Goal: Task Accomplishment & Management: Use online tool/utility

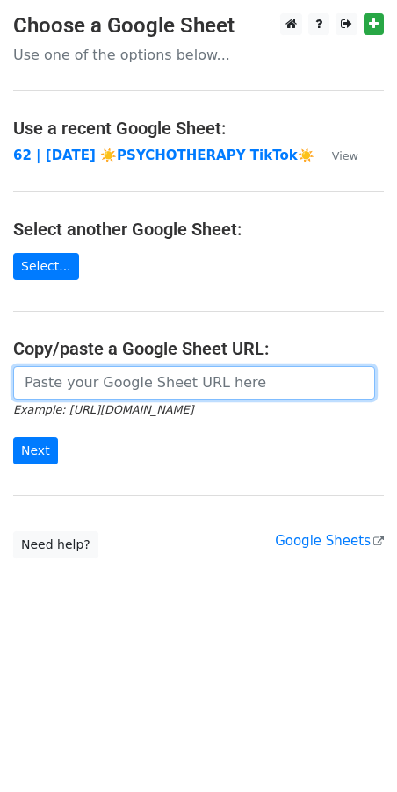
click at [104, 385] on input "url" at bounding box center [194, 382] width 362 height 33
paste input "https://docs.google.com/spreadsheets/d/1sdxAKh-jRUFZmq3O6BQI086_zfbGqMdHuF5kJZn…"
type input "https://docs.google.com/spreadsheets/d/1sdxAKh-jRUFZmq3O6BQI086_zfbGqMdHuF5kJZn…"
click at [13, 437] on input "Next" at bounding box center [35, 450] width 45 height 27
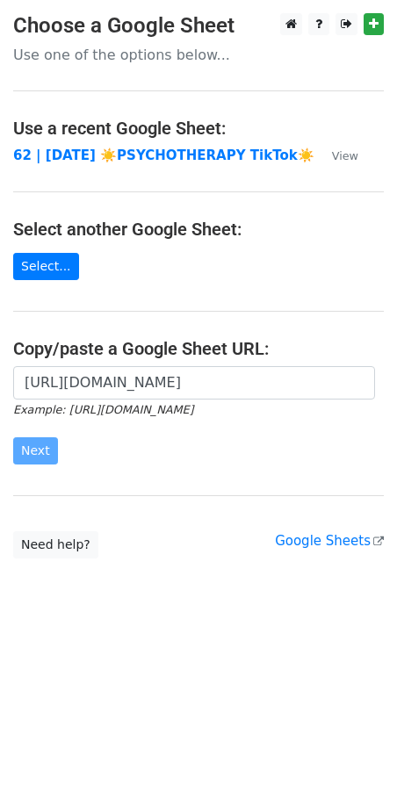
scroll to position [0, 0]
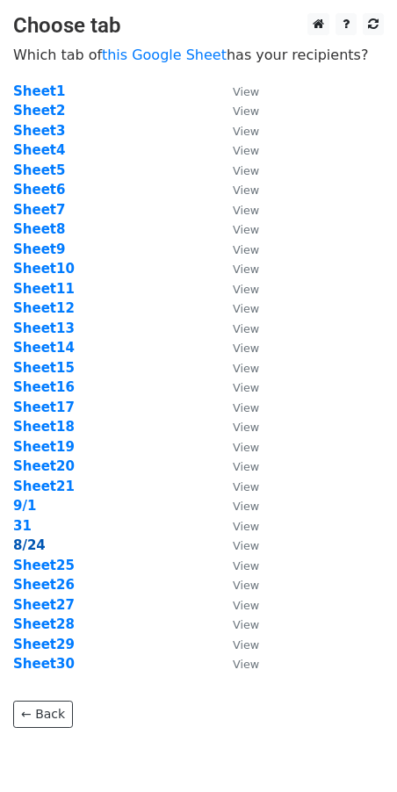
click at [34, 541] on strong "8/24" at bounding box center [29, 545] width 32 height 16
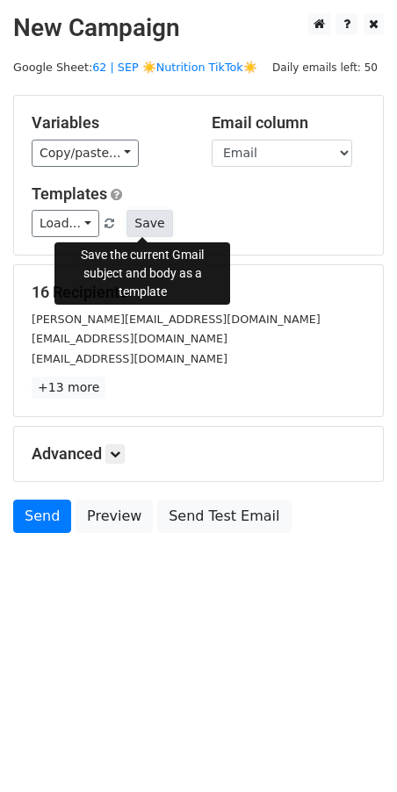
click at [157, 219] on button "Save" at bounding box center [149, 223] width 46 height 27
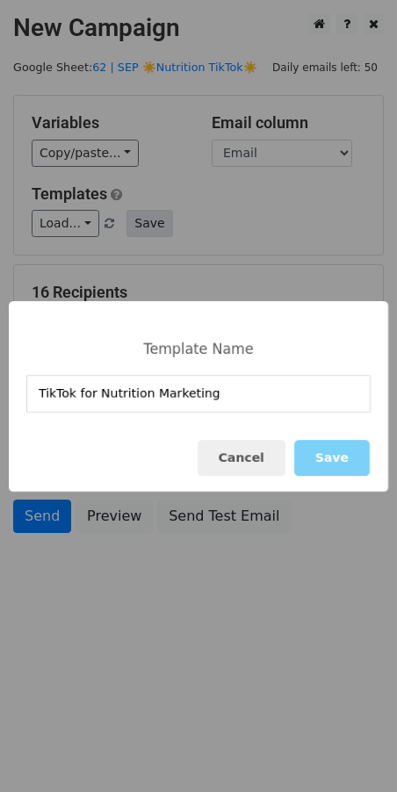
type input "TikTok for Nutrition Marketing"
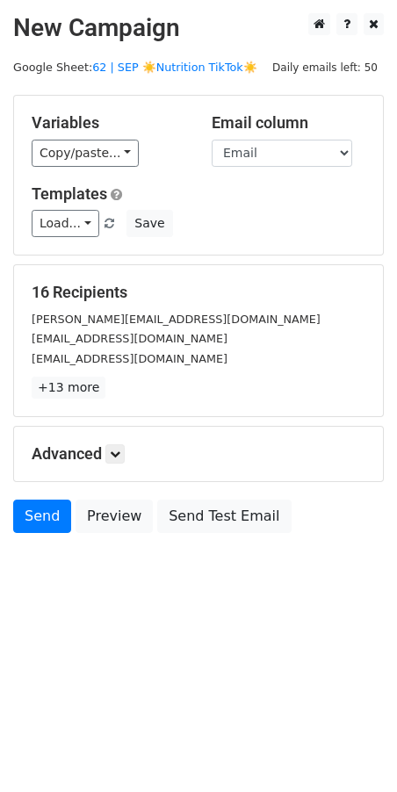
click at [236, 268] on div "16 Recipients murphy.ashlyn@outlook.com ginnybrodd@gmail.com leroyvanhorn501@gm…" at bounding box center [198, 340] width 369 height 151
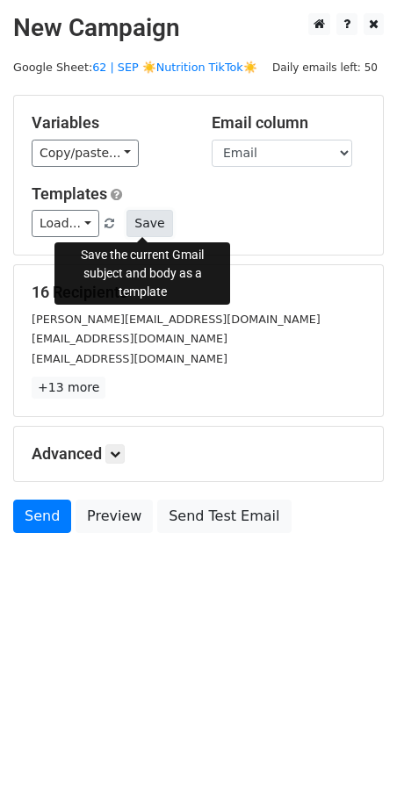
click at [146, 211] on button "Save" at bounding box center [149, 223] width 46 height 27
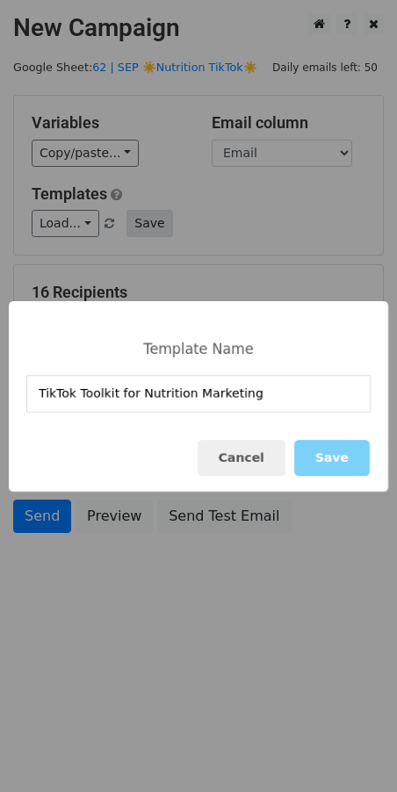
type input "TikTok Toolkit for Nutrition Marketing"
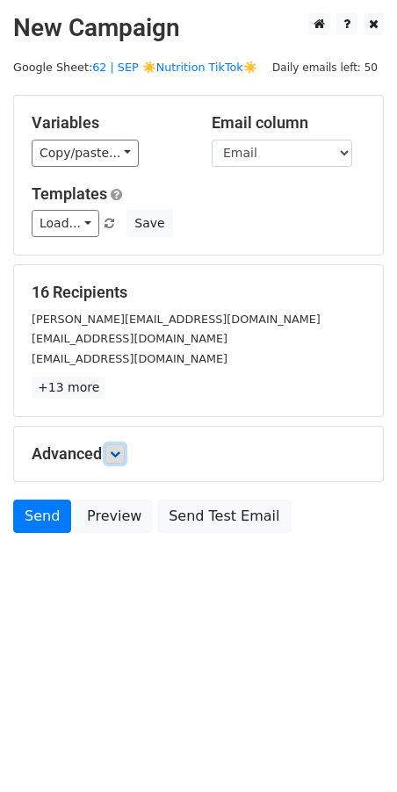
click at [114, 454] on icon at bounding box center [115, 454] width 11 height 11
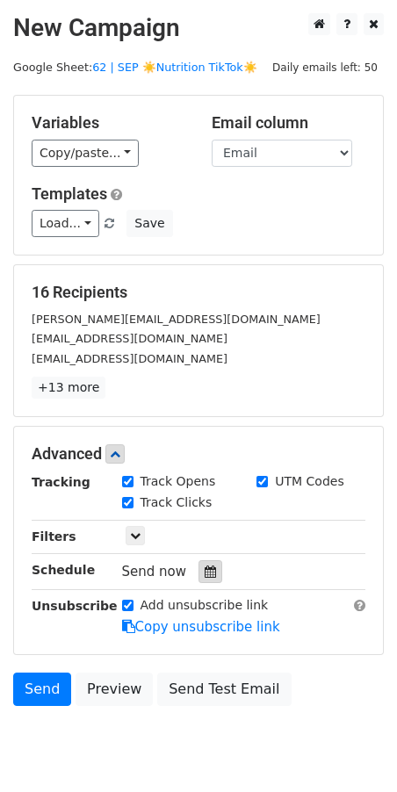
click at [198, 560] on div at bounding box center [210, 571] width 24 height 23
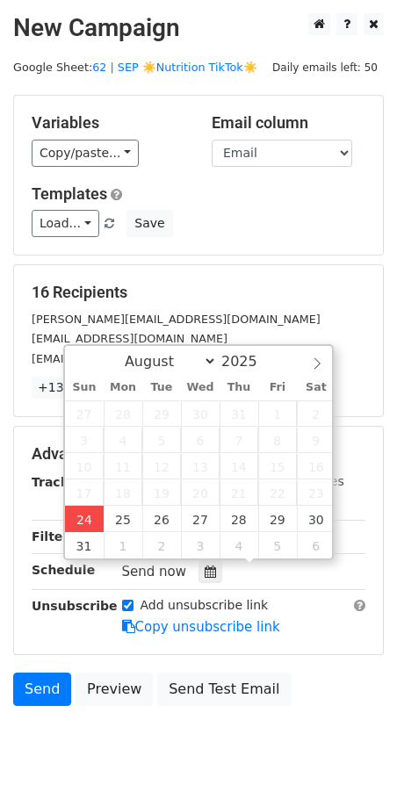
type input "2025-08-24 13:26"
type input "01"
type input "26"
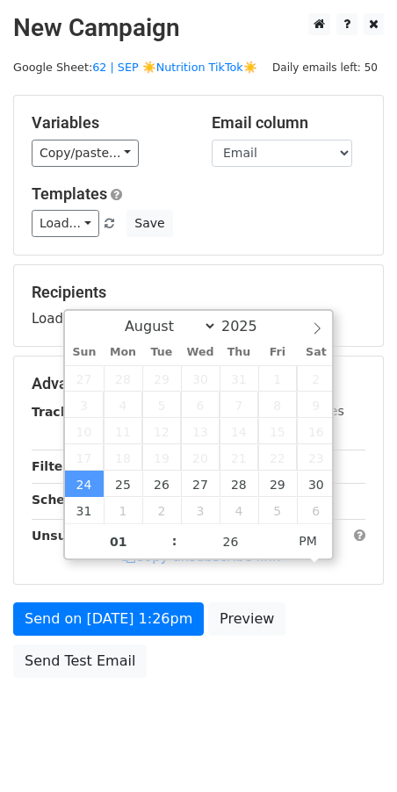
click at [104, 600] on form "Variables Copy/paste... {{Name}} {{Email}} Email column Name Email Templates Lo…" at bounding box center [198, 391] width 370 height 592
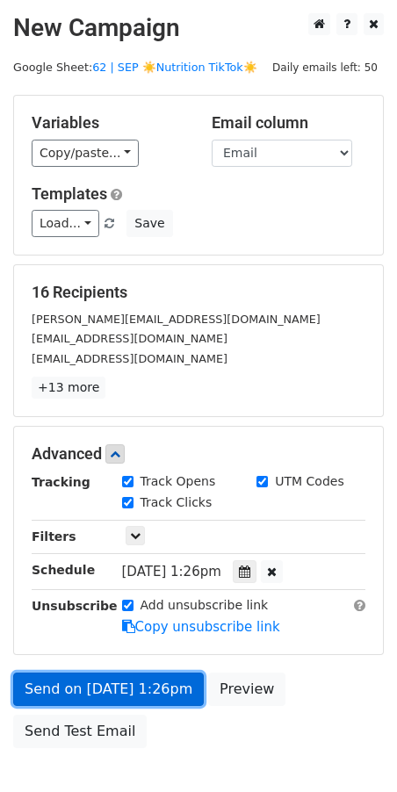
click at [100, 624] on form "Variables Copy/paste... {{Name}} {{Email}} Email column Name Email Templates Lo…" at bounding box center [198, 426] width 370 height 662
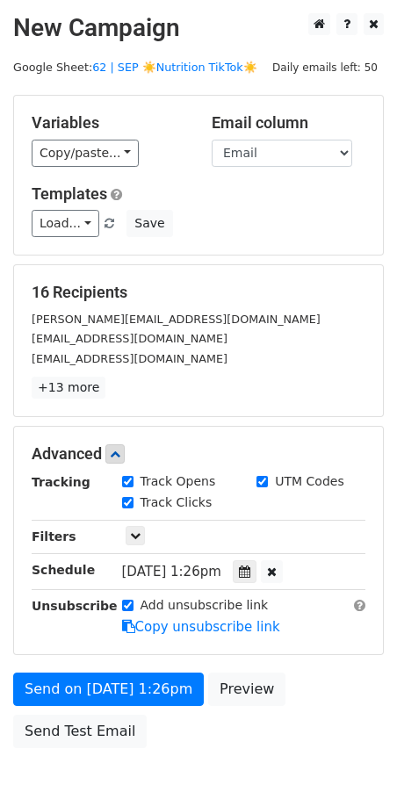
click at [52, 667] on form "Variables Copy/paste... {{Name}} {{Email}} Email column Name Email Templates Lo…" at bounding box center [198, 426] width 370 height 662
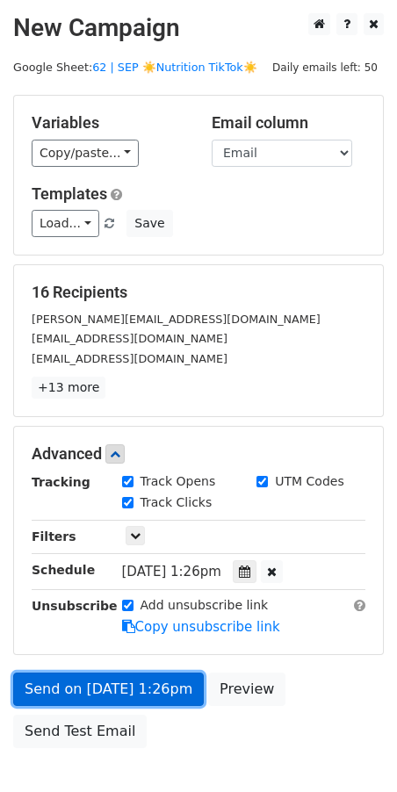
click at [52, 691] on link "Send on Aug 24 at 1:26pm" at bounding box center [108, 688] width 191 height 33
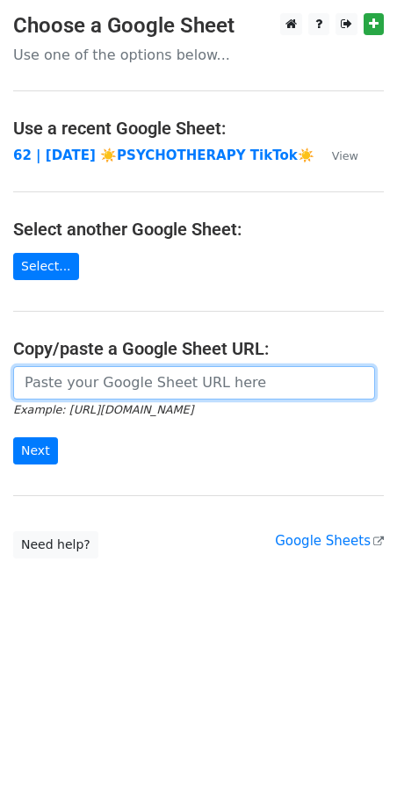
click at [183, 385] on input "url" at bounding box center [194, 382] width 362 height 33
paste input "https://docs.google.com/spreadsheets/d/1sdxAKh-jRUFZmq3O6BQI086_zfbGqMdHuF5kJZn…"
type input "https://docs.google.com/spreadsheets/d/1sdxAKh-jRUFZmq3O6BQI086_zfbGqMdHuF5kJZn…"
click at [13, 437] on input "Next" at bounding box center [35, 450] width 45 height 27
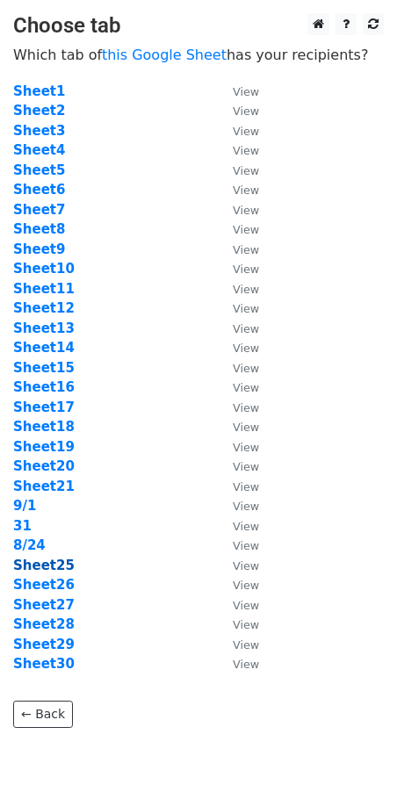
click at [52, 560] on strong "Sheet25" at bounding box center [43, 565] width 61 height 16
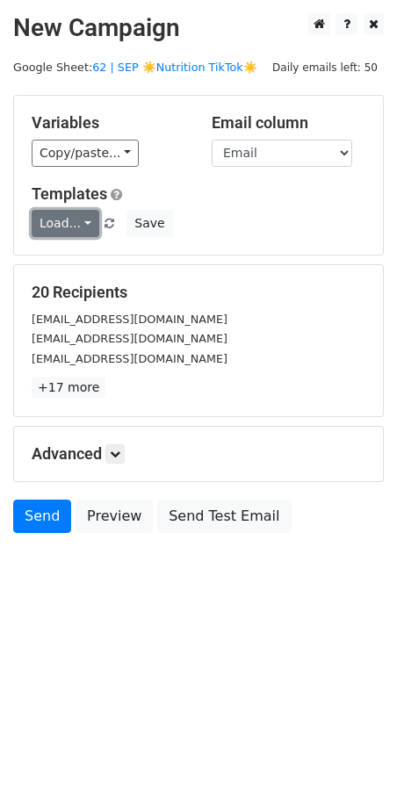
click at [52, 224] on link "Load..." at bounding box center [66, 223] width 68 height 27
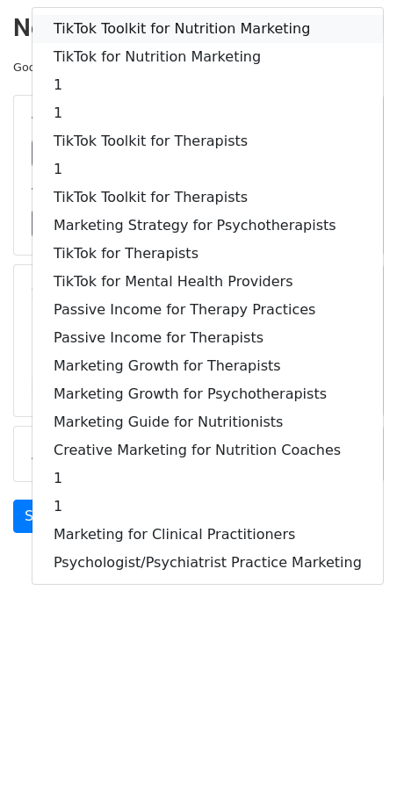
click at [145, 18] on link "TikTok Toolkit for Nutrition Marketing" at bounding box center [207, 29] width 350 height 28
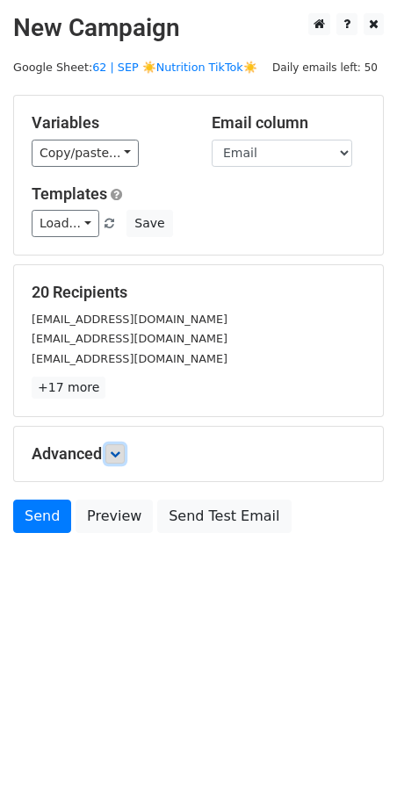
click at [113, 453] on icon at bounding box center [115, 454] width 11 height 11
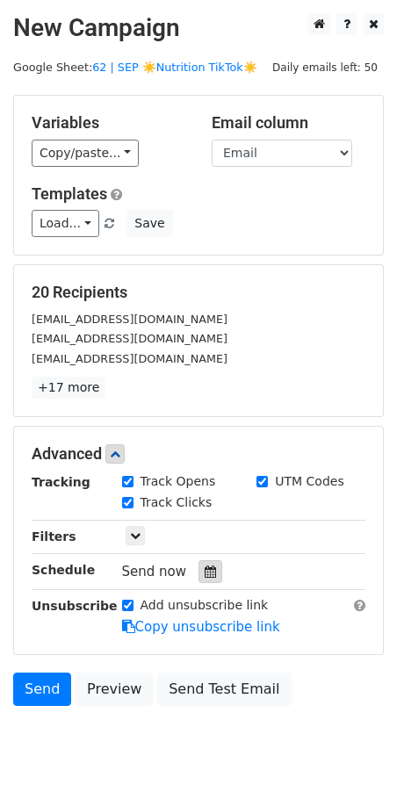
click at [205, 572] on icon at bounding box center [210, 571] width 11 height 12
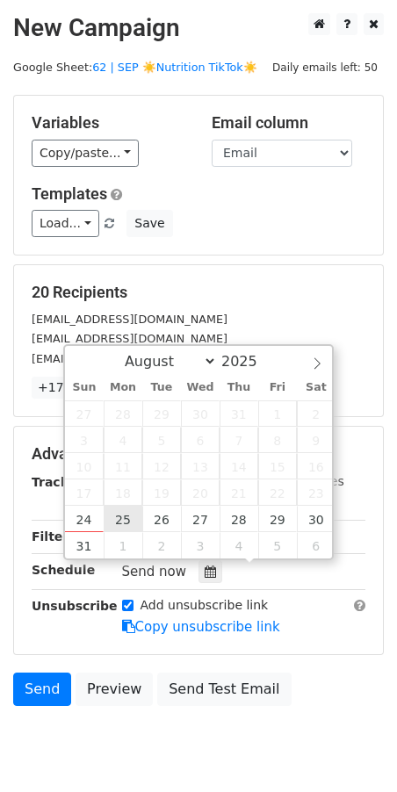
type input "2025-08-25 12:00"
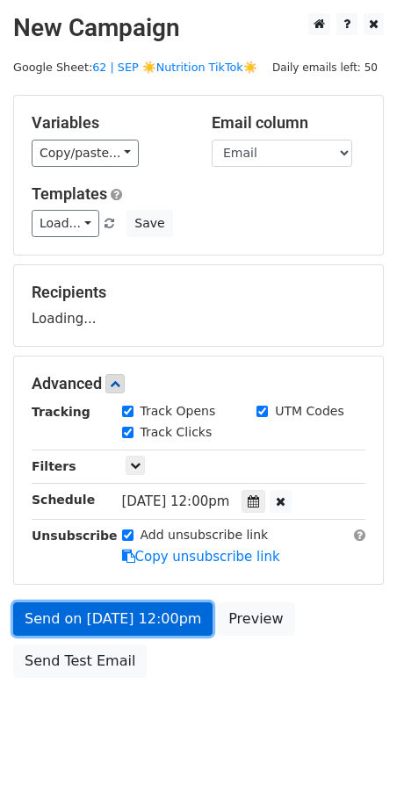
click at [106, 627] on link "Send on Aug 25 at 12:00pm" at bounding box center [112, 618] width 199 height 33
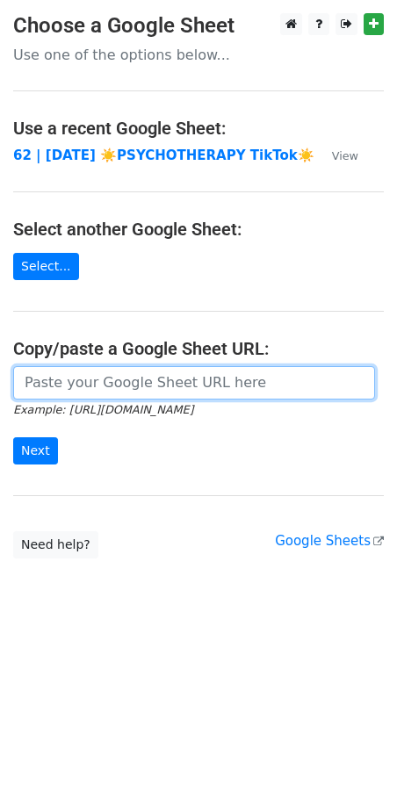
click at [96, 389] on input "url" at bounding box center [194, 382] width 362 height 33
paste input "[URL][DOMAIN_NAME]"
type input "https://docs.google.com/spreadsheets/d/1sdxAKh-jRUFZmq3O6BQI086_zfbGqMdHuF5kJZn…"
click at [13, 437] on input "Next" at bounding box center [35, 450] width 45 height 27
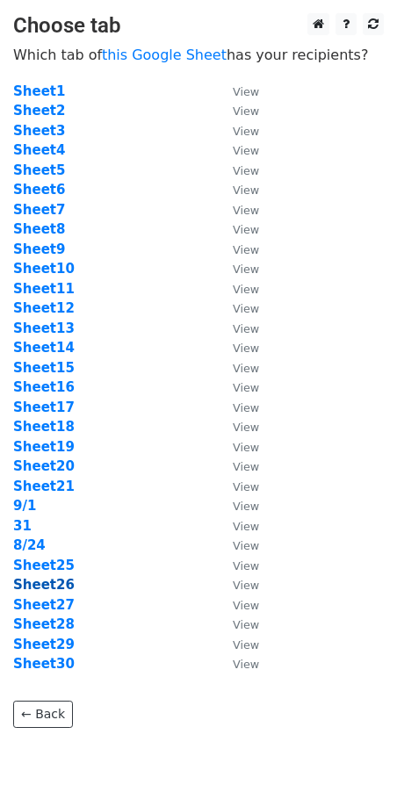
click at [47, 589] on strong "Sheet26" at bounding box center [43, 585] width 61 height 16
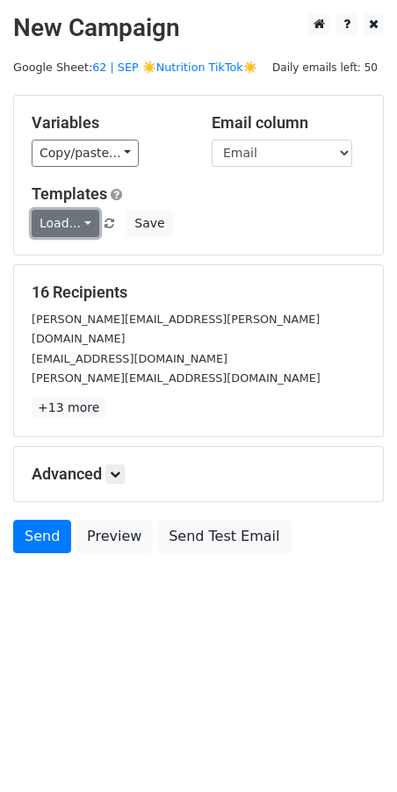
click at [58, 229] on link "Load..." at bounding box center [66, 223] width 68 height 27
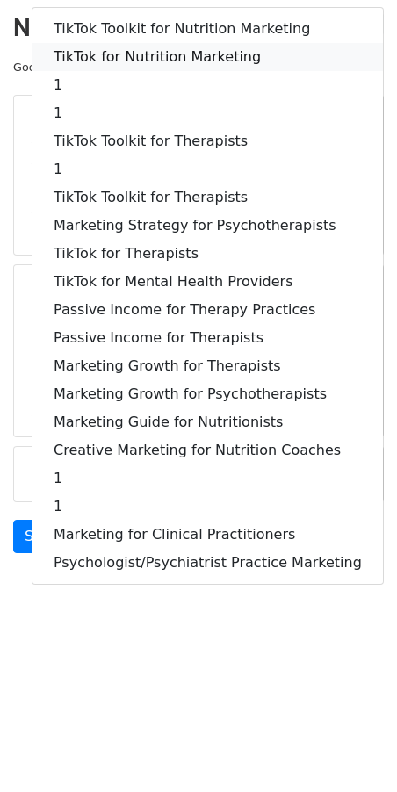
click at [161, 51] on link "TikTok for Nutrition Marketing" at bounding box center [207, 57] width 350 height 28
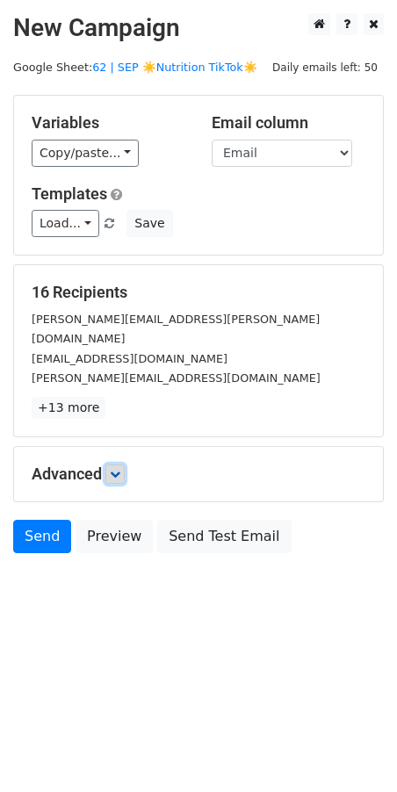
click at [120, 469] on icon at bounding box center [115, 474] width 11 height 11
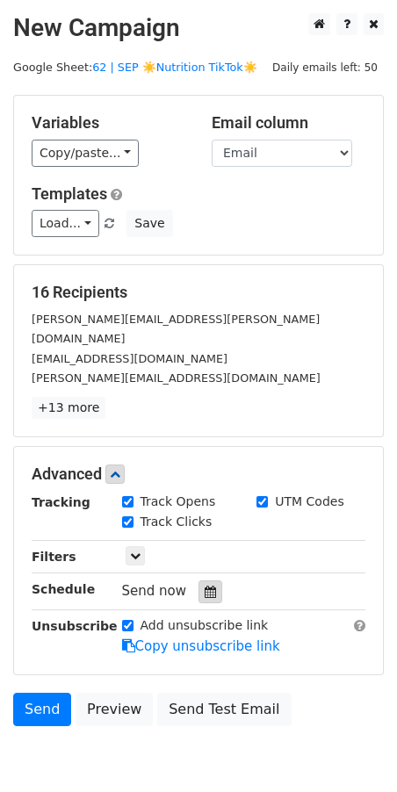
click at [209, 580] on div at bounding box center [210, 591] width 24 height 23
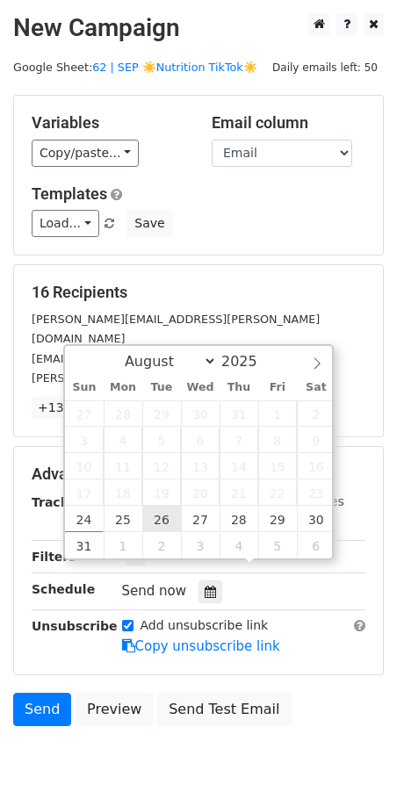
type input "2025-08-26 12:00"
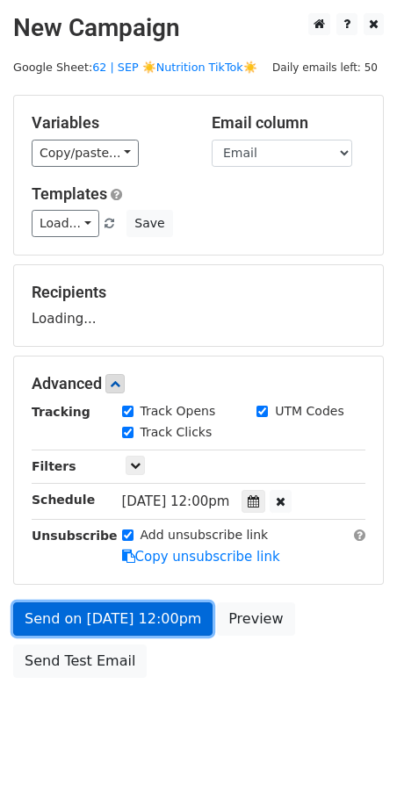
click at [146, 616] on link "Send on Aug 26 at 12:00pm" at bounding box center [112, 618] width 199 height 33
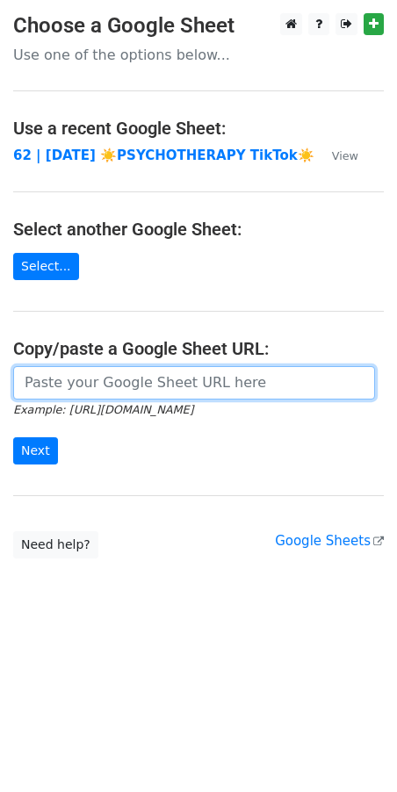
click at [181, 377] on input "url" at bounding box center [194, 382] width 362 height 33
paste input "[URL][DOMAIN_NAME]"
type input "[URL][DOMAIN_NAME]"
click at [13, 437] on input "Next" at bounding box center [35, 450] width 45 height 27
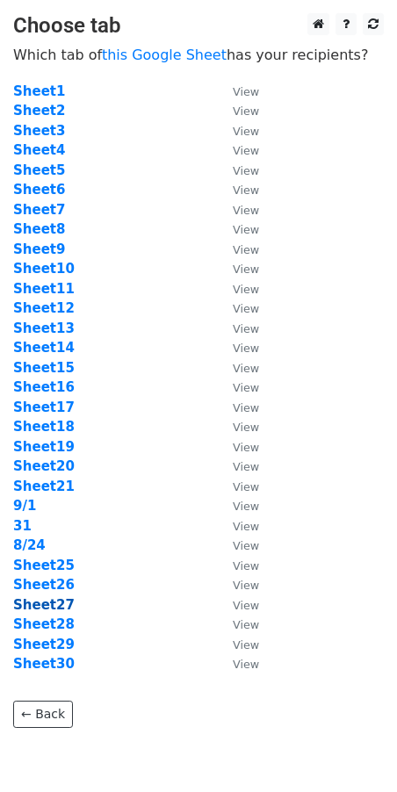
click at [49, 603] on strong "Sheet27" at bounding box center [43, 605] width 61 height 16
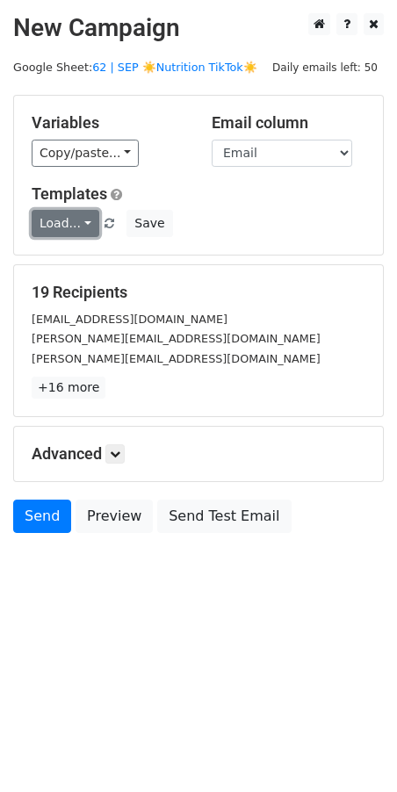
click at [58, 218] on link "Load..." at bounding box center [66, 223] width 68 height 27
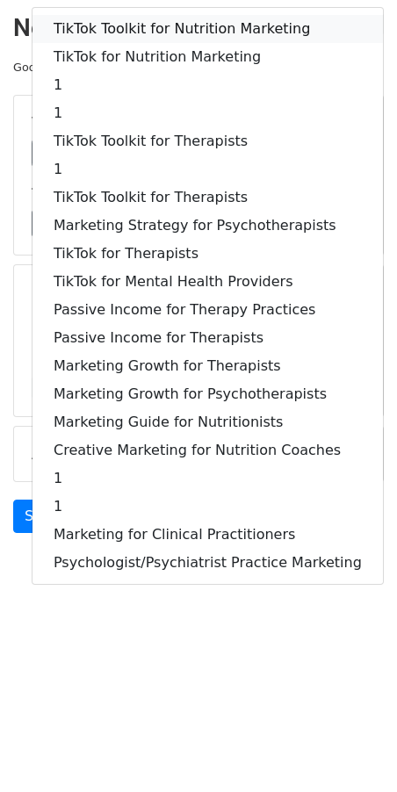
click at [135, 30] on link "TikTok Toolkit for Nutrition Marketing" at bounding box center [207, 29] width 350 height 28
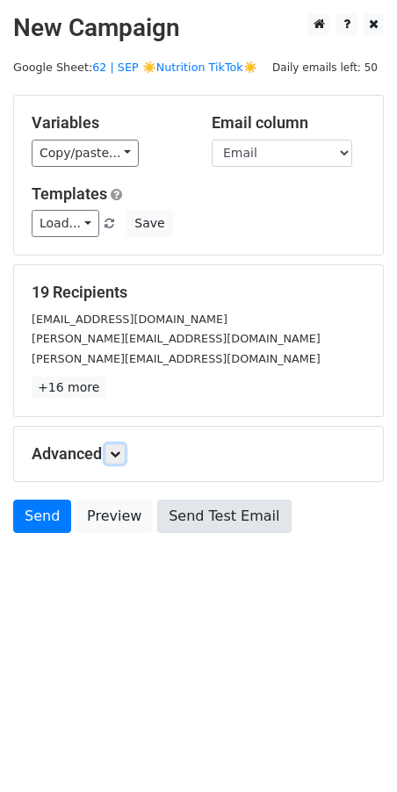
drag, startPoint x: 119, startPoint y: 452, endPoint x: 172, endPoint y: 564, distance: 123.7
click at [119, 452] on icon at bounding box center [115, 454] width 11 height 11
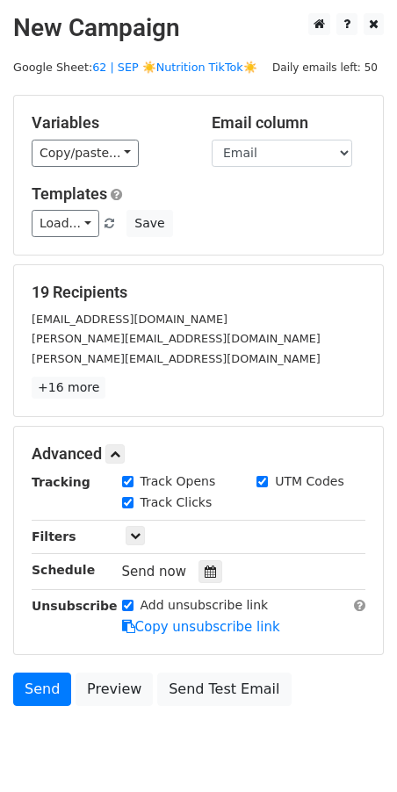
click at [198, 586] on div "Tracking Track Opens UTM Codes Track Clicks Filters Only include spreadsheet ro…" at bounding box center [199, 554] width 334 height 164
click at [205, 573] on icon at bounding box center [210, 571] width 11 height 12
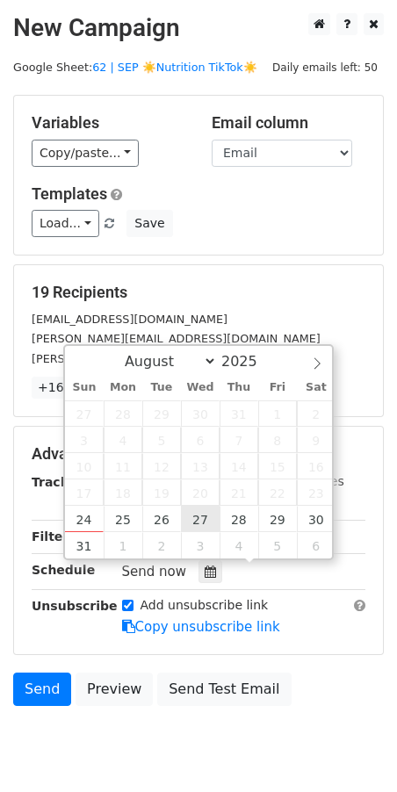
type input "2025-08-27 12:00"
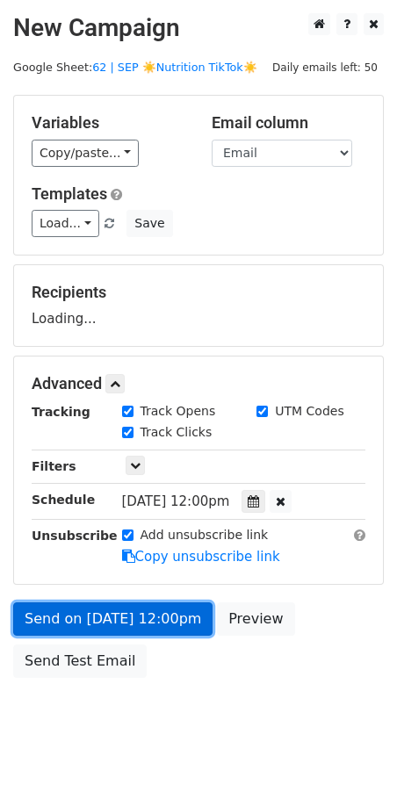
click at [142, 625] on link "Send on Aug 27 at 12:00pm" at bounding box center [112, 618] width 199 height 33
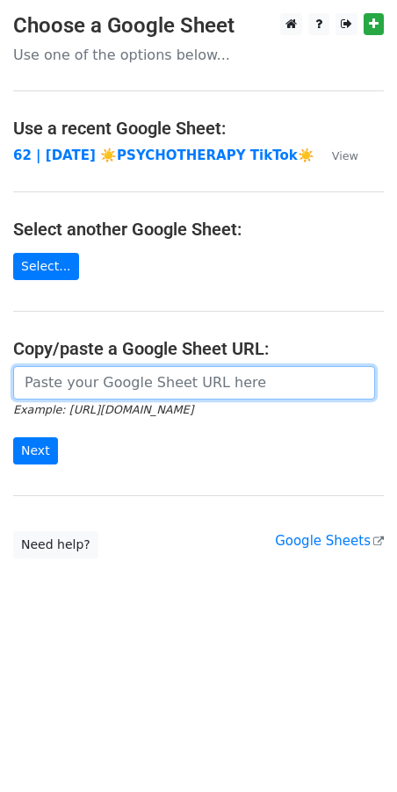
click at [152, 377] on input "url" at bounding box center [194, 382] width 362 height 33
paste input "[URL][DOMAIN_NAME]"
type input "[URL][DOMAIN_NAME]"
click at [13, 437] on input "Next" at bounding box center [35, 450] width 45 height 27
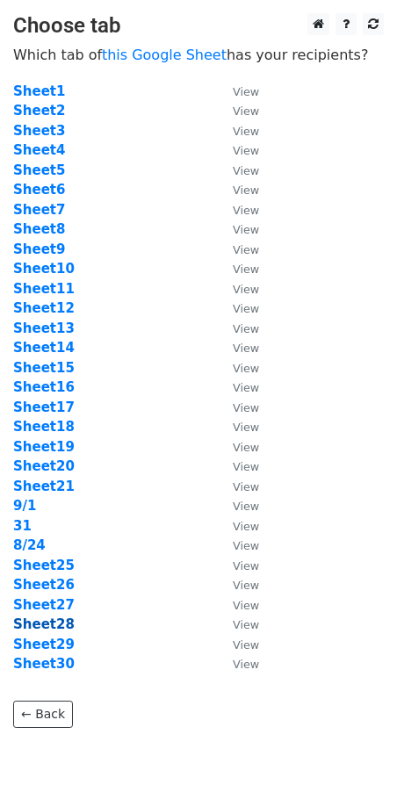
click at [56, 622] on strong "Sheet28" at bounding box center [43, 624] width 61 height 16
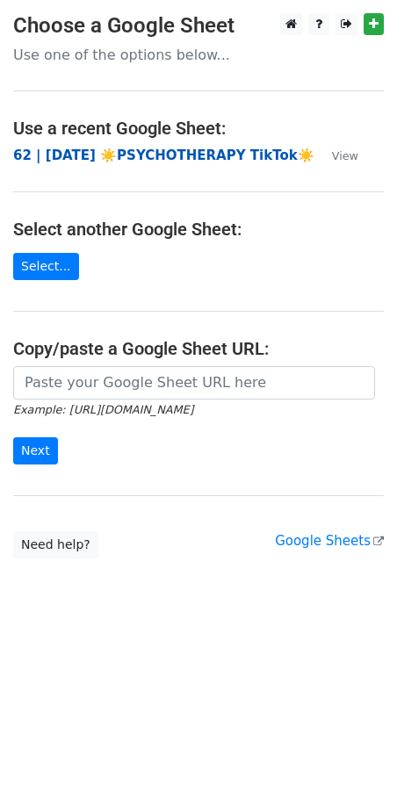
click at [129, 151] on strong "62 | [DATE] ☀️PSYCHOTHERAPY TikTok☀️" at bounding box center [163, 155] width 301 height 16
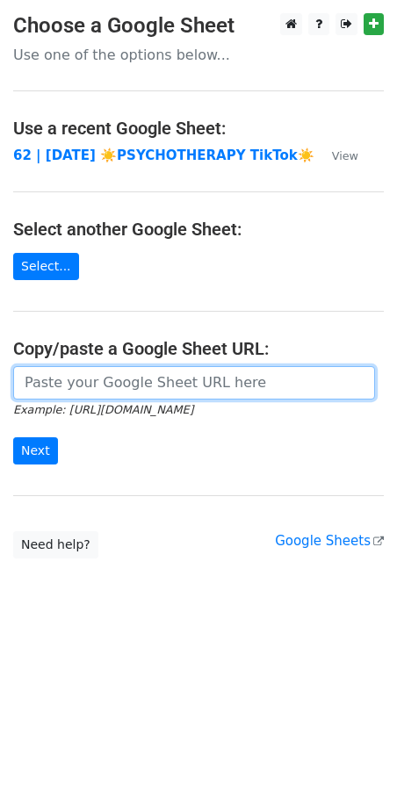
click at [133, 384] on input "url" at bounding box center [194, 382] width 362 height 33
paste input "[URL][DOMAIN_NAME]"
type input "https://docs.google.com/spreadsheets/d/1sdxAKh-jRUFZmq3O6BQI086_zfbGqMdHuF5kJZn…"
click at [13, 437] on input "Next" at bounding box center [35, 450] width 45 height 27
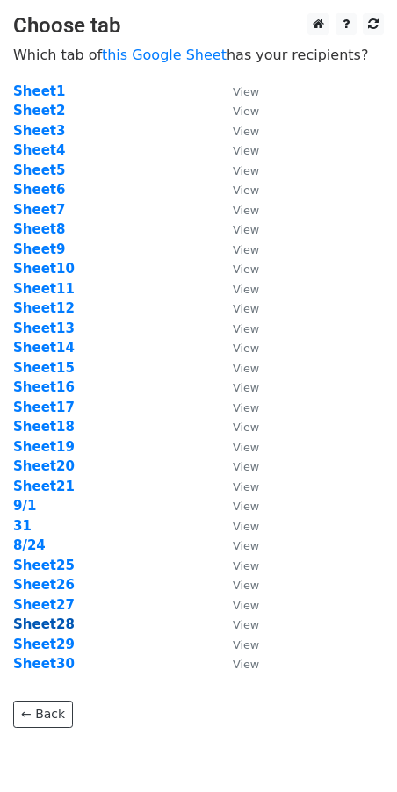
click at [51, 621] on strong "Sheet28" at bounding box center [43, 624] width 61 height 16
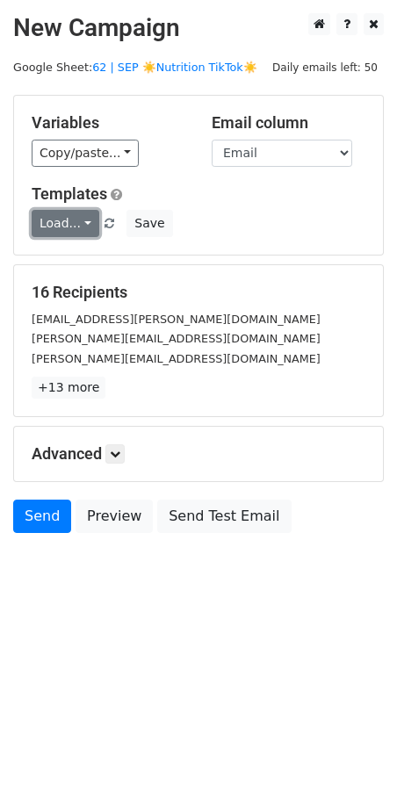
click at [68, 219] on link "Load..." at bounding box center [66, 223] width 68 height 27
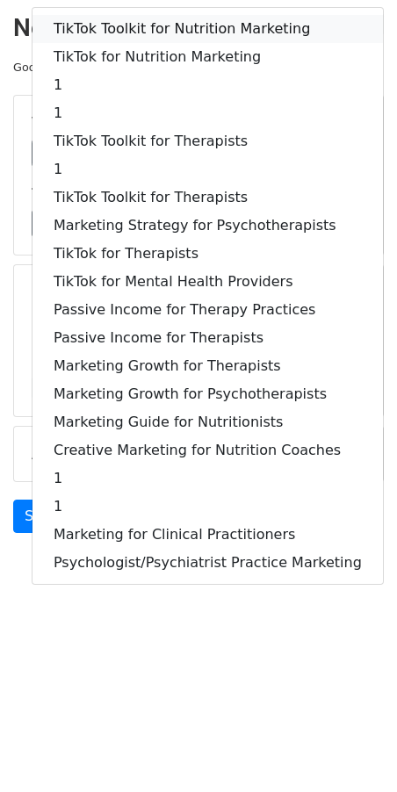
click at [117, 33] on link "TikTok Toolkit for Nutrition Marketing" at bounding box center [207, 29] width 350 height 28
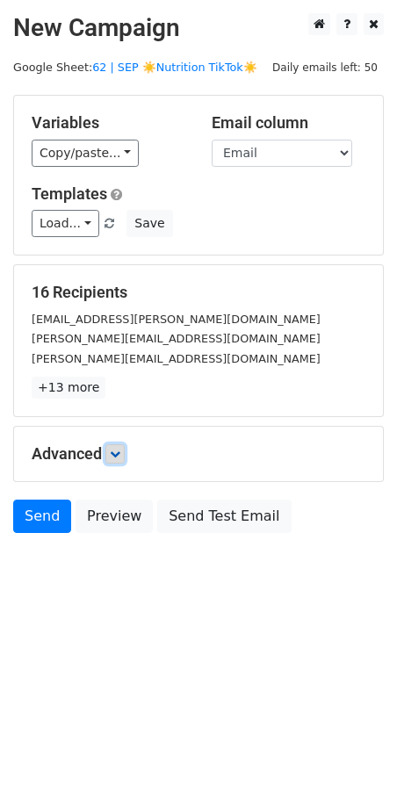
click at [116, 444] on link at bounding box center [114, 453] width 19 height 19
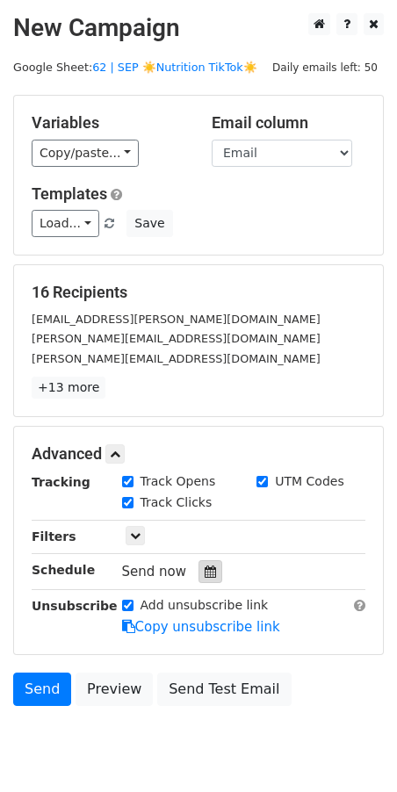
click at [205, 572] on icon at bounding box center [210, 571] width 11 height 12
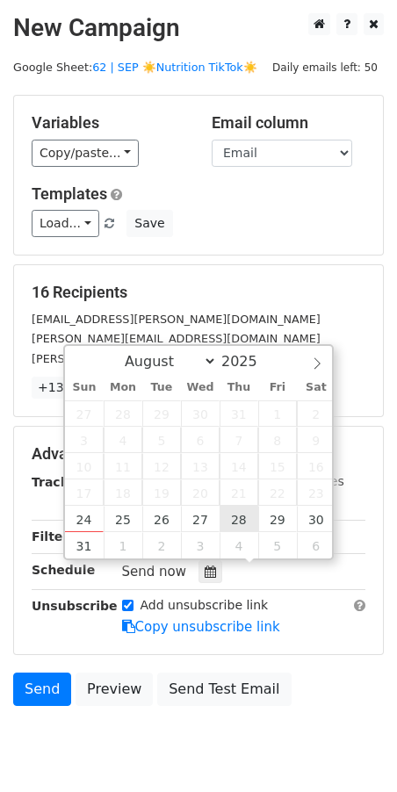
type input "2025-08-28 12:00"
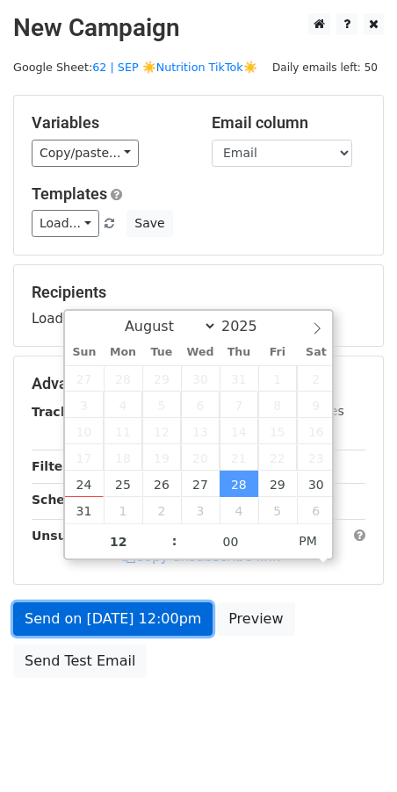
click at [172, 609] on link "Send on Aug 28 at 12:00pm" at bounding box center [112, 618] width 199 height 33
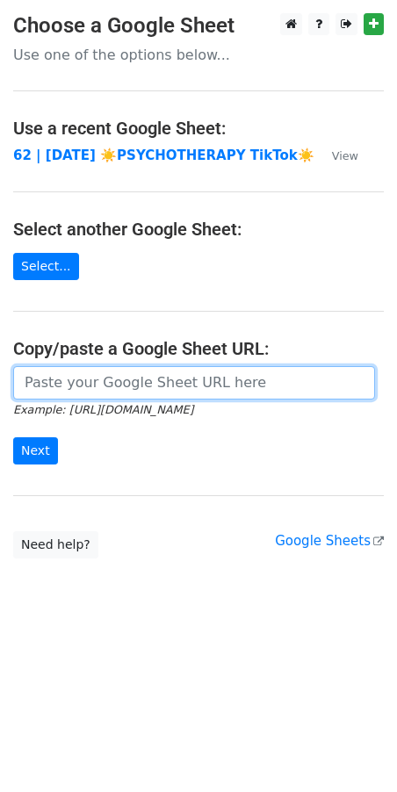
click at [124, 388] on input "url" at bounding box center [194, 382] width 362 height 33
paste input "[URL][DOMAIN_NAME]"
type input "[URL][DOMAIN_NAME]"
click at [13, 437] on input "Next" at bounding box center [35, 450] width 45 height 27
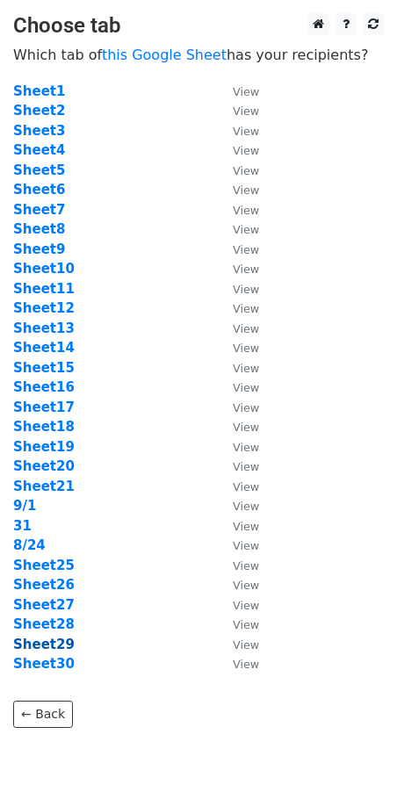
click at [43, 638] on strong "Sheet29" at bounding box center [43, 644] width 61 height 16
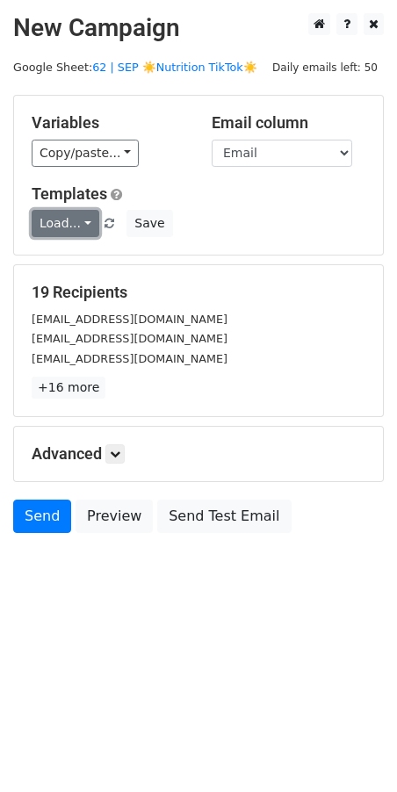
click at [60, 228] on link "Load..." at bounding box center [66, 223] width 68 height 27
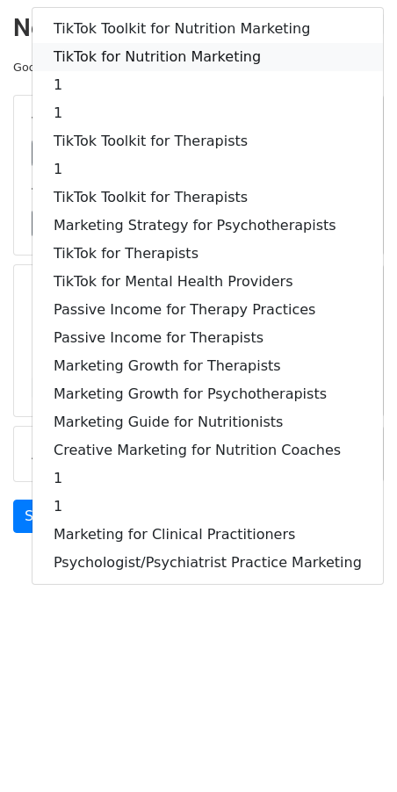
click at [151, 57] on link "TikTok for Nutrition Marketing" at bounding box center [207, 57] width 350 height 28
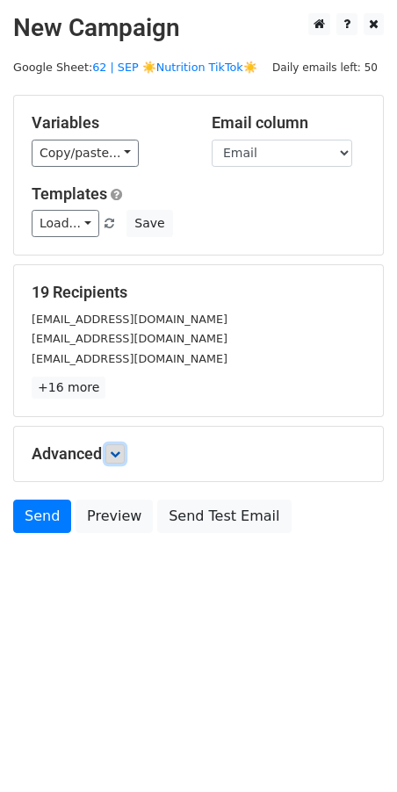
click at [116, 460] on link at bounding box center [114, 453] width 19 height 19
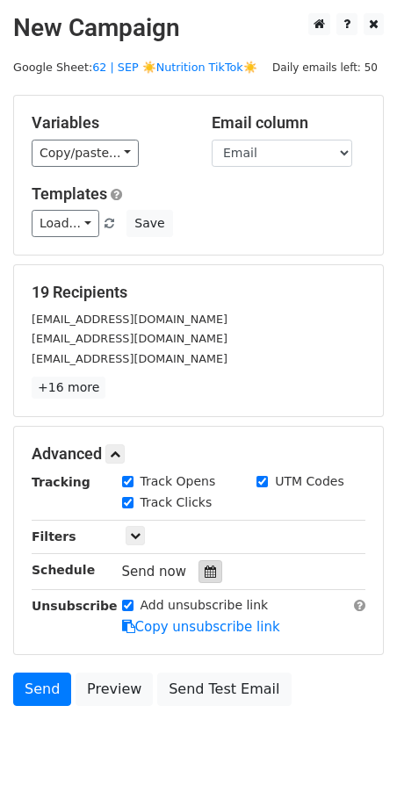
click at [207, 568] on icon at bounding box center [210, 571] width 11 height 12
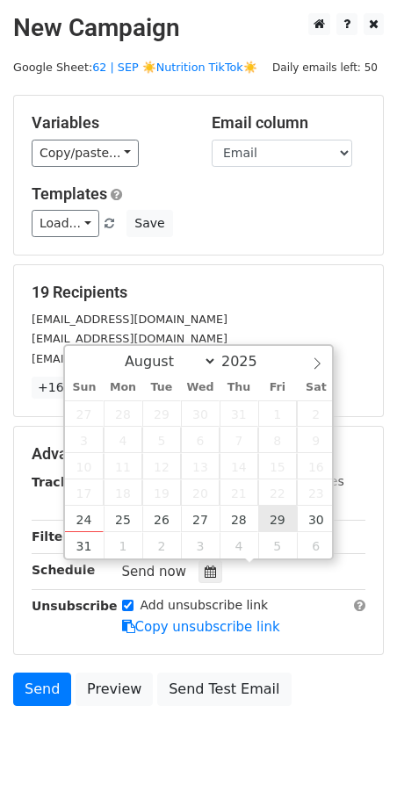
type input "2025-08-29 12:00"
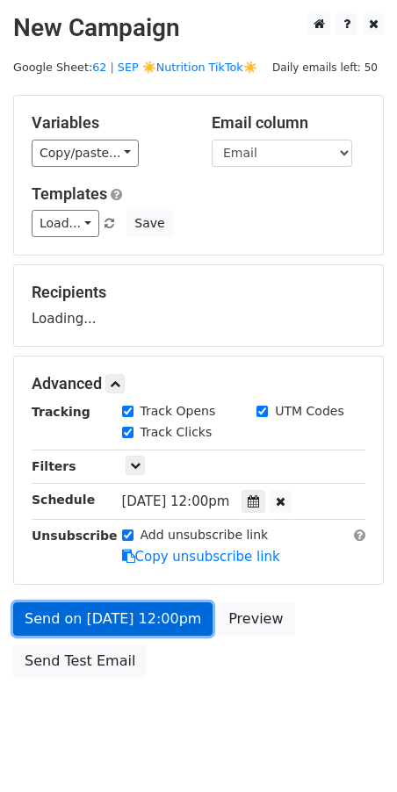
click at [181, 603] on link "Send on Aug 29 at 12:00pm" at bounding box center [112, 618] width 199 height 33
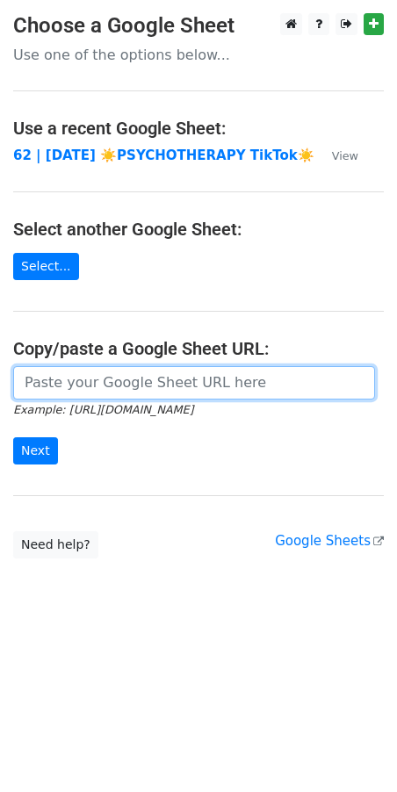
click at [117, 379] on input "url" at bounding box center [194, 382] width 362 height 33
paste input "[URL][DOMAIN_NAME]"
type input "[URL][DOMAIN_NAME]"
click at [13, 437] on input "Next" at bounding box center [35, 450] width 45 height 27
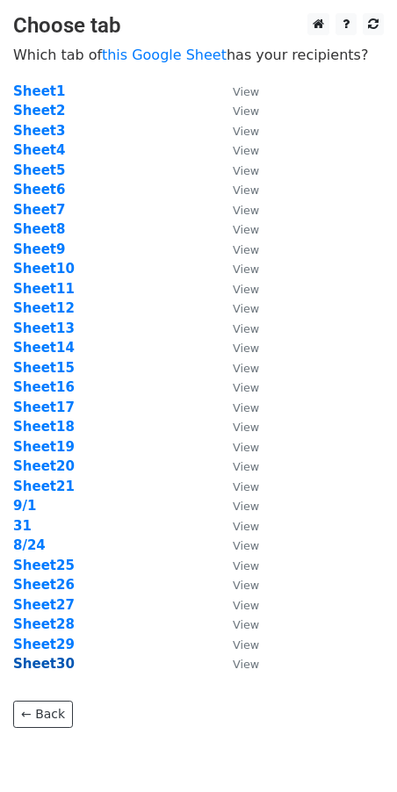
click at [55, 665] on strong "Sheet30" at bounding box center [43, 664] width 61 height 16
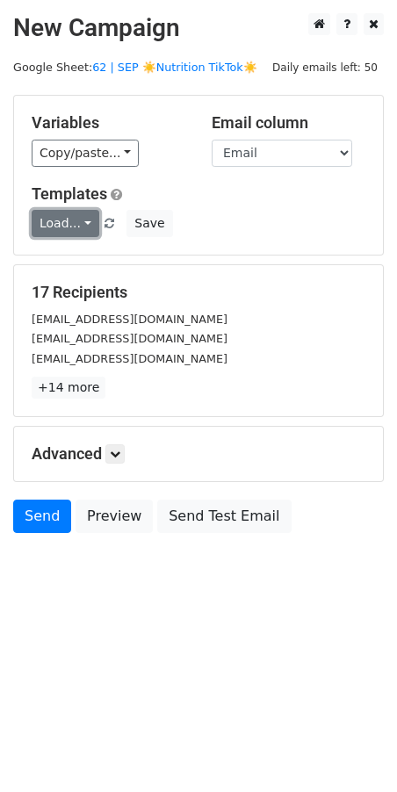
click at [59, 219] on link "Load..." at bounding box center [66, 223] width 68 height 27
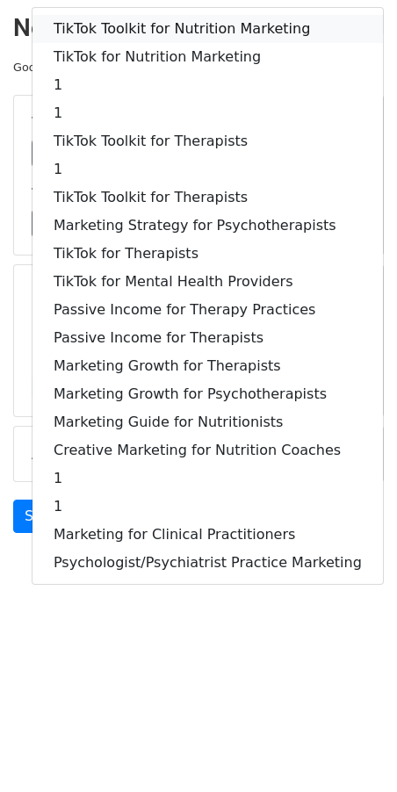
click at [126, 39] on link "TikTok Toolkit for Nutrition Marketing" at bounding box center [207, 29] width 350 height 28
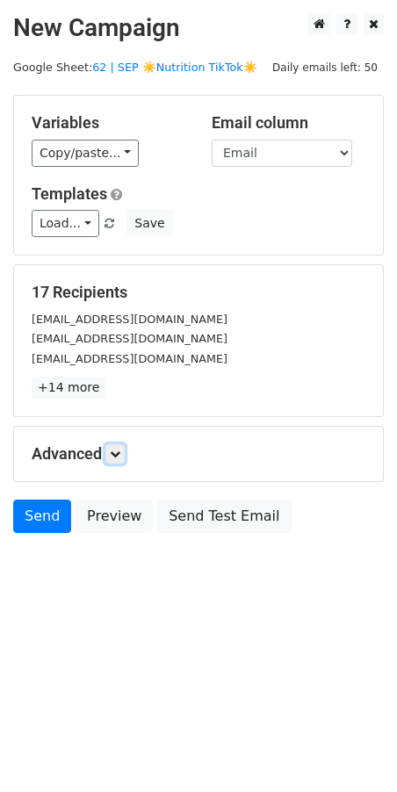
drag, startPoint x: 118, startPoint y: 449, endPoint x: 147, endPoint y: 494, distance: 54.5
click at [119, 449] on icon at bounding box center [115, 454] width 11 height 11
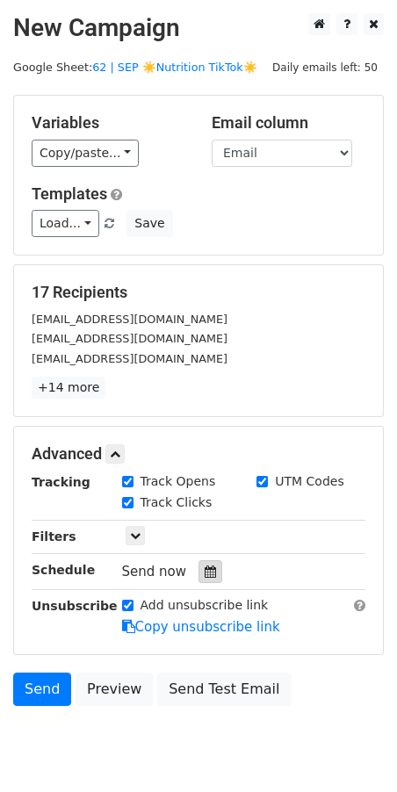
click at [205, 572] on icon at bounding box center [210, 571] width 11 height 12
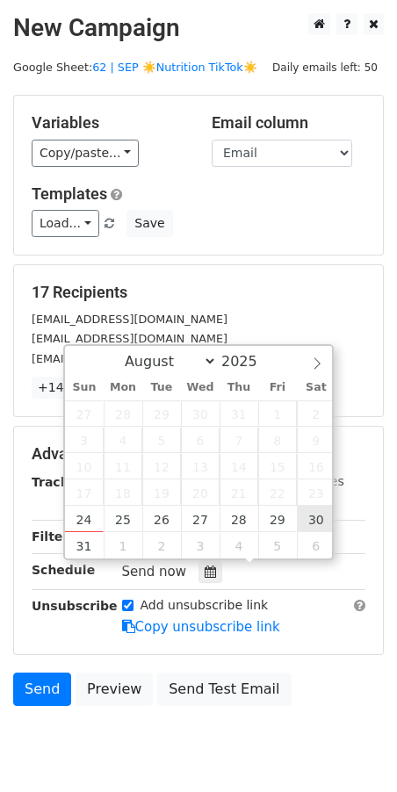
type input "2025-08-30 12:00"
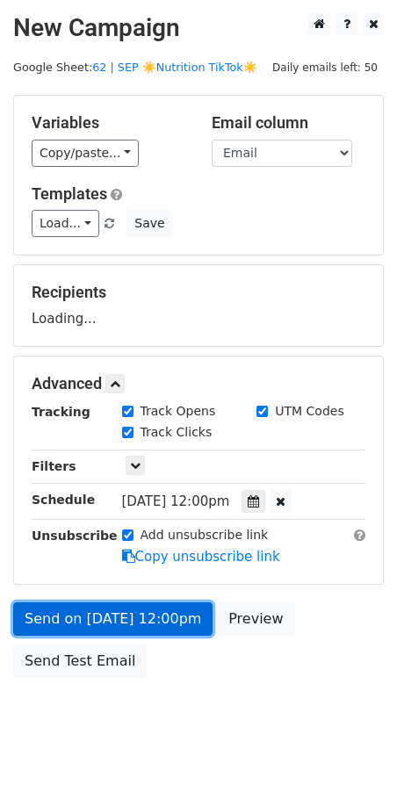
click at [132, 622] on link "Send on Aug 30 at 12:00pm" at bounding box center [112, 618] width 199 height 33
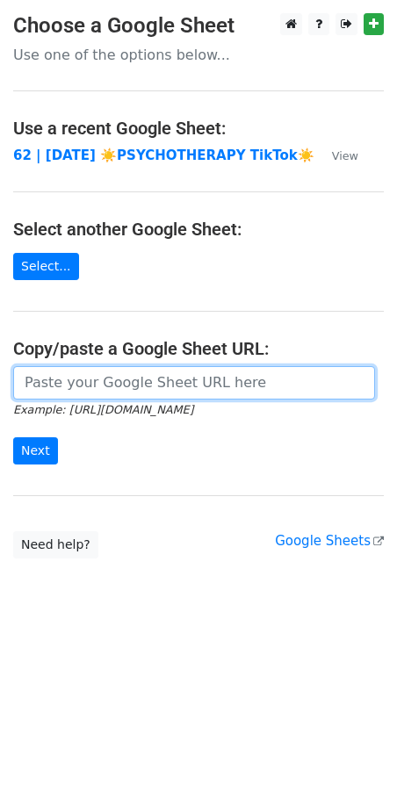
click at [220, 366] on input "url" at bounding box center [194, 382] width 362 height 33
paste input "[URL][DOMAIN_NAME]"
type input "[URL][DOMAIN_NAME]"
click at [13, 437] on input "Next" at bounding box center [35, 450] width 45 height 27
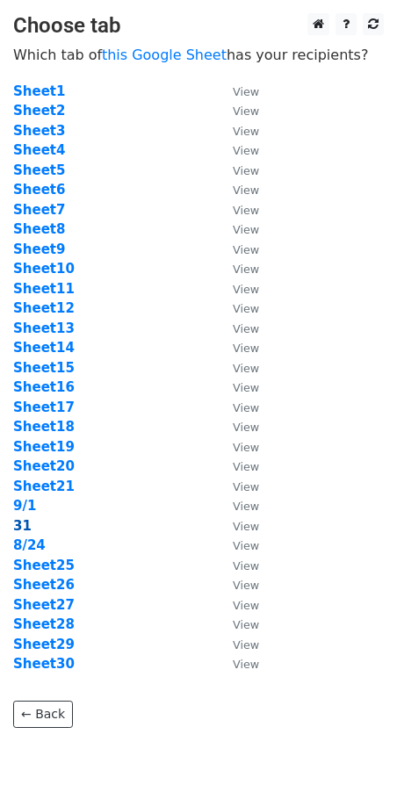
click at [22, 521] on strong "31" at bounding box center [22, 526] width 18 height 16
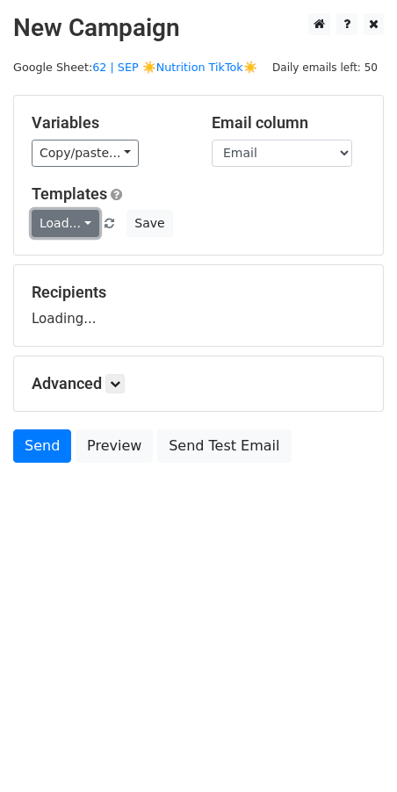
click at [47, 222] on link "Load..." at bounding box center [66, 223] width 68 height 27
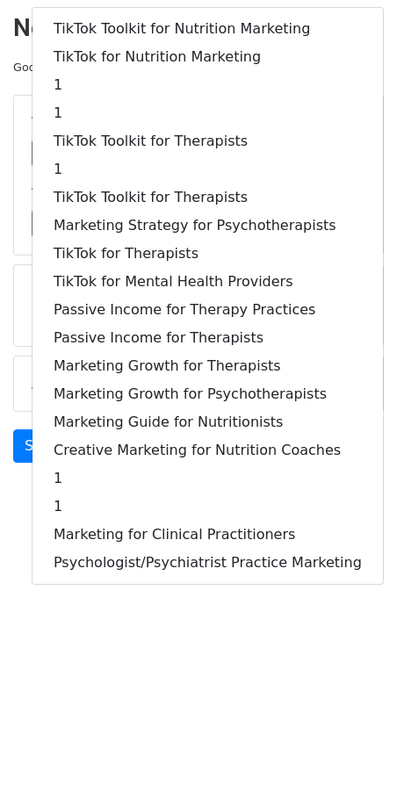
click at [9, 288] on main "New Campaign Daily emails left: 50 Google Sheet: 62 | SEP ☀️Nutrition TikTok☀️ …" at bounding box center [198, 242] width 397 height 458
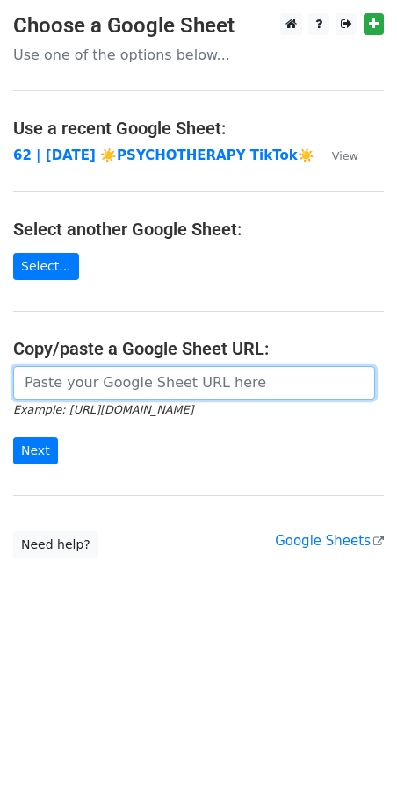
click at [124, 383] on input "url" at bounding box center [194, 382] width 362 height 33
paste input "[URL][DOMAIN_NAME]"
type input "[URL][DOMAIN_NAME]"
click at [13, 437] on input "Next" at bounding box center [35, 450] width 45 height 27
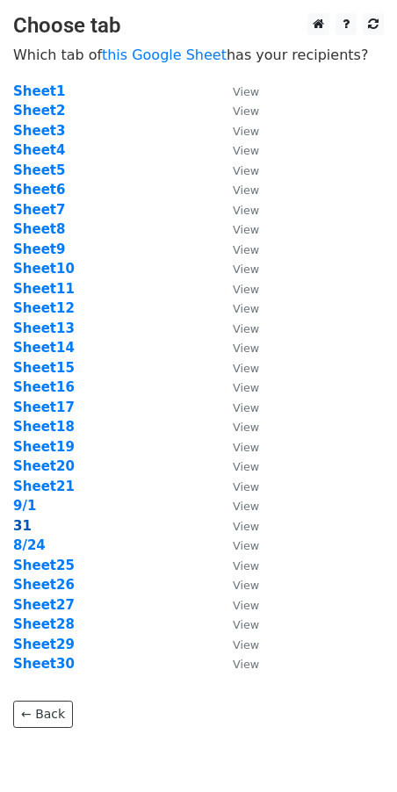
click at [24, 526] on strong "31" at bounding box center [22, 526] width 18 height 16
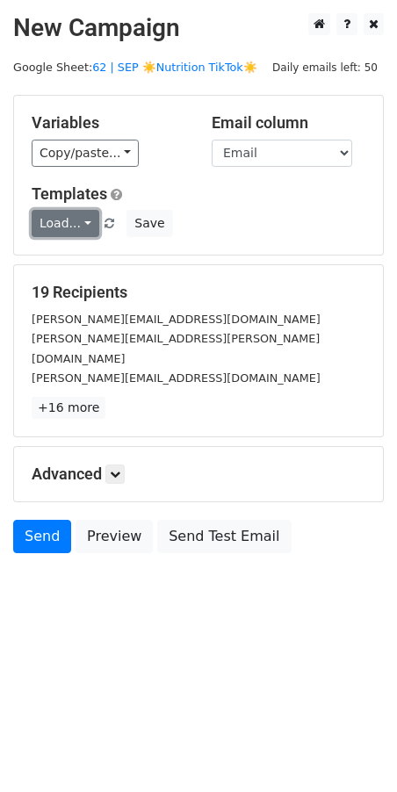
click at [65, 228] on link "Load..." at bounding box center [66, 223] width 68 height 27
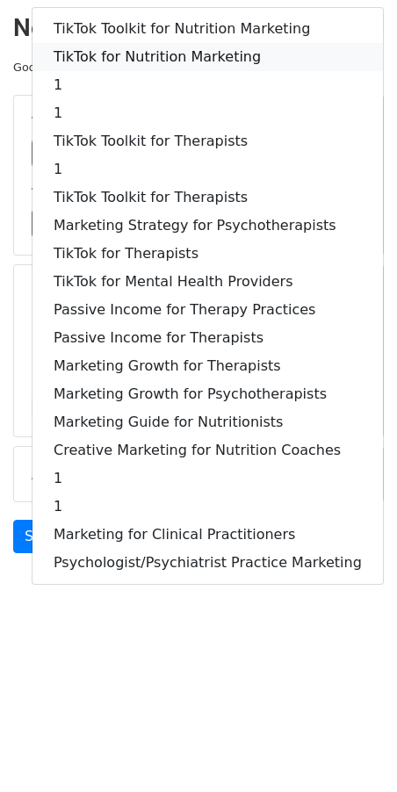
click at [159, 54] on link "TikTok for Nutrition Marketing" at bounding box center [207, 57] width 350 height 28
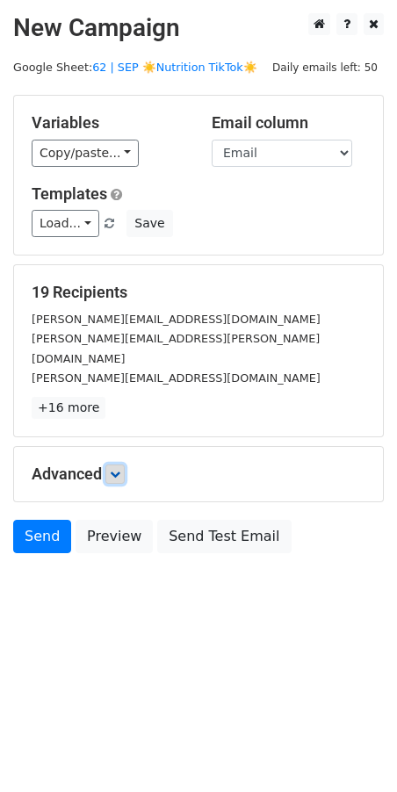
click at [120, 469] on icon at bounding box center [115, 474] width 11 height 11
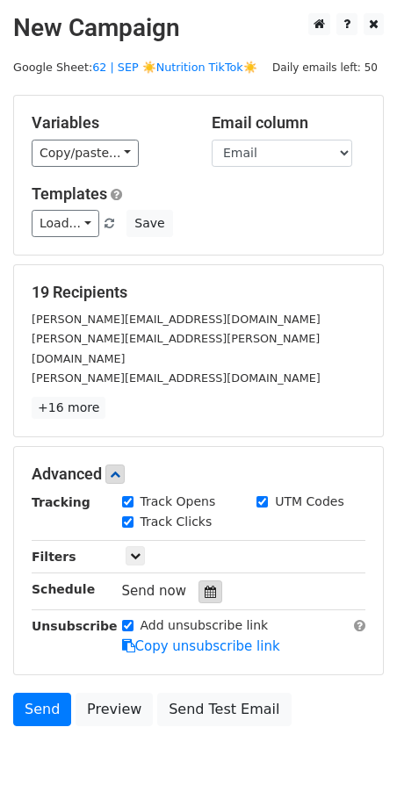
click at [201, 580] on div at bounding box center [210, 591] width 24 height 23
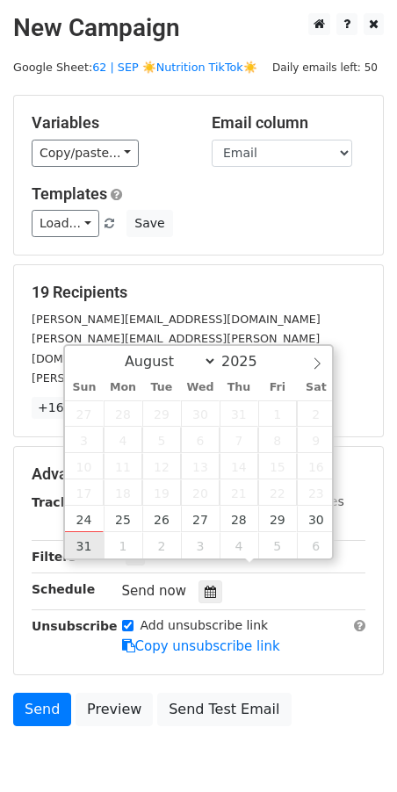
type input "[DATE] 12:00"
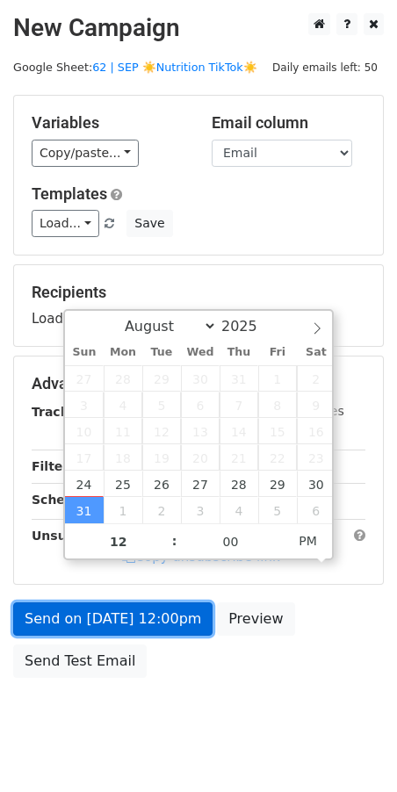
click at [100, 619] on link "Send on [DATE] 12:00pm" at bounding box center [112, 618] width 199 height 33
